Goal: Task Accomplishment & Management: Use online tool/utility

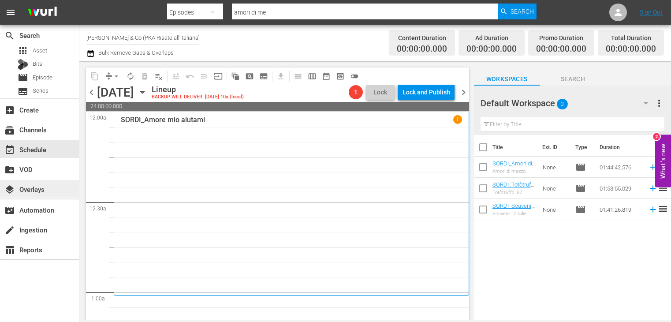
click at [50, 193] on div "layers Overlays" at bounding box center [39, 189] width 79 height 18
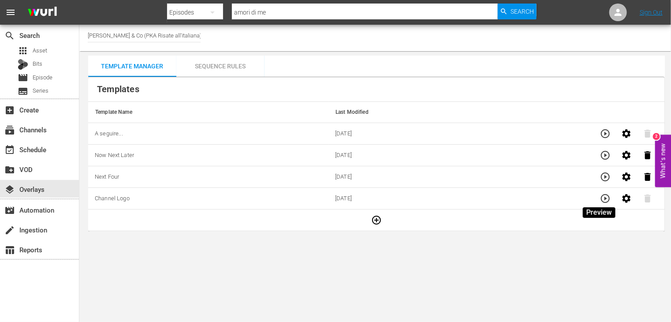
click at [602, 196] on icon "button" at bounding box center [605, 198] width 11 height 11
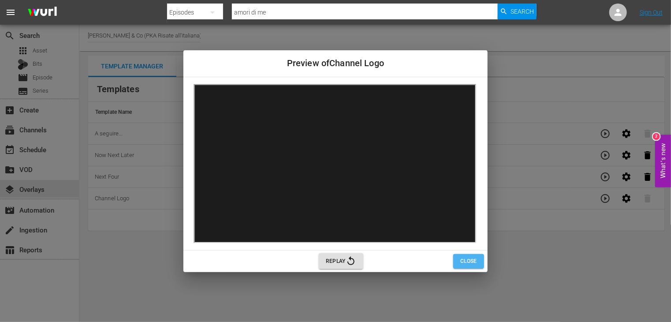
click at [474, 258] on span "Close" at bounding box center [468, 261] width 17 height 9
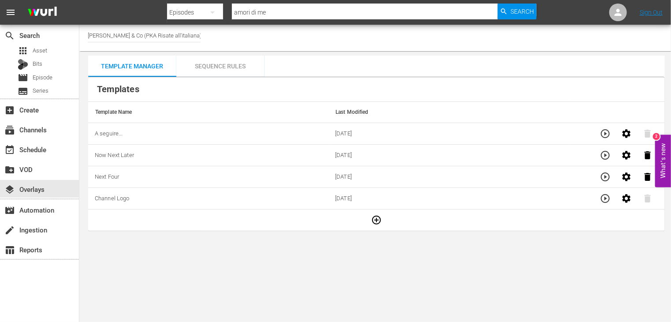
click at [200, 33] on input "[PERSON_NAME] & Co (PKA Risate all'italiana)" at bounding box center [144, 35] width 113 height 21
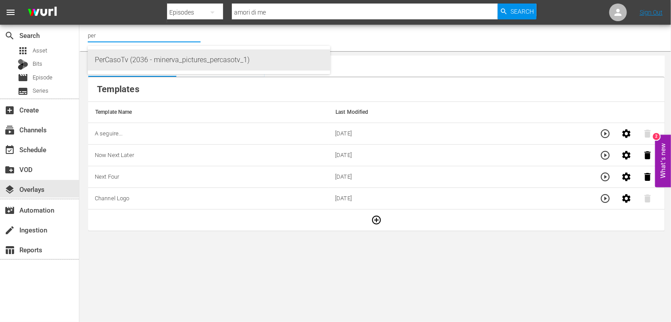
click at [153, 62] on div "PerCasoTv (2036 - minerva_pictures_percasotv_1)" at bounding box center [209, 59] width 228 height 21
type input "PerCasoTv (2036 - minerva_pictures_percasotv_1)"
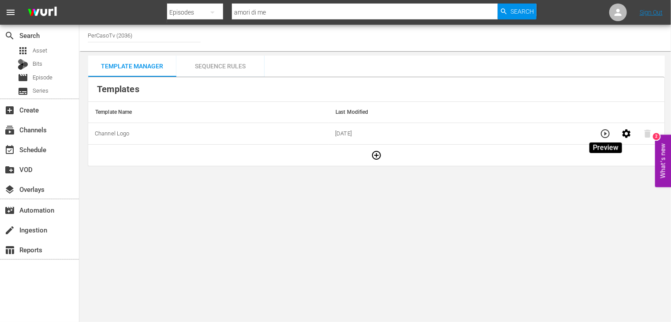
click at [606, 133] on icon "button" at bounding box center [605, 133] width 9 height 9
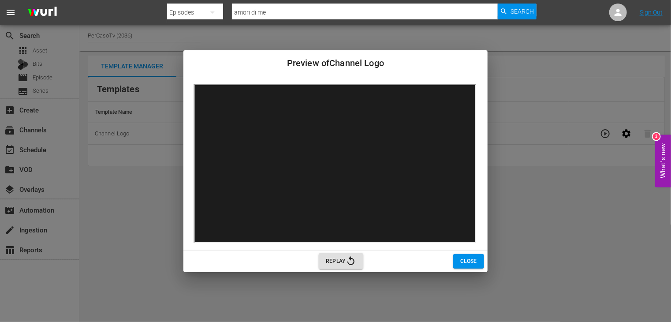
click at [466, 262] on span "Close" at bounding box center [468, 261] width 17 height 9
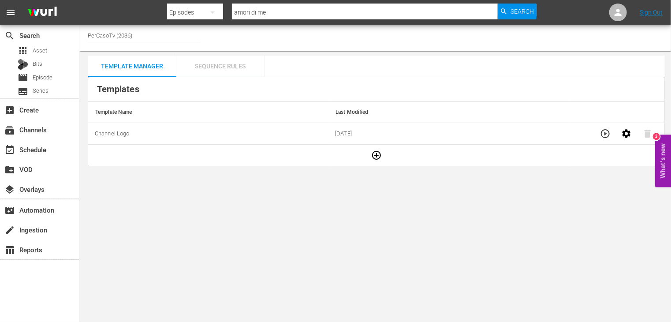
click at [223, 66] on div "Sequence Rules" at bounding box center [220, 66] width 88 height 21
